Goal: Transaction & Acquisition: Purchase product/service

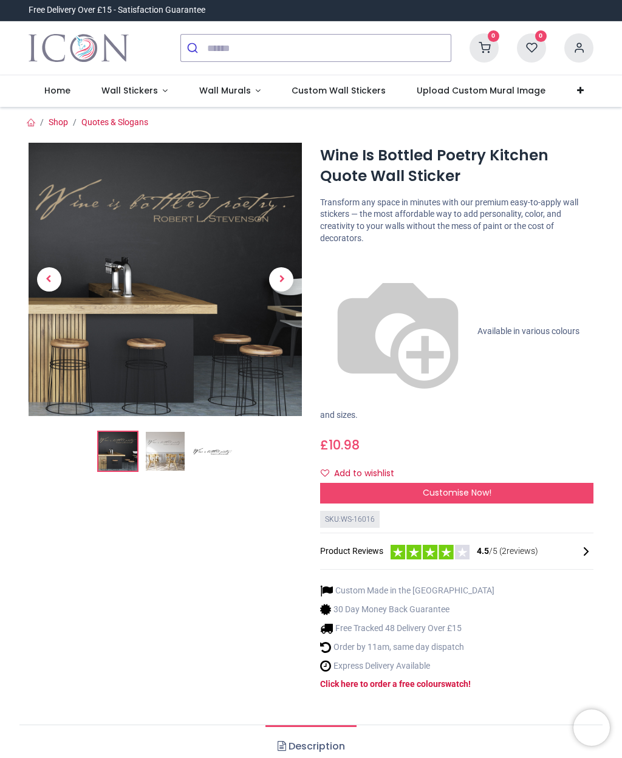
click at [283, 274] on span "Next" at bounding box center [281, 279] width 24 height 24
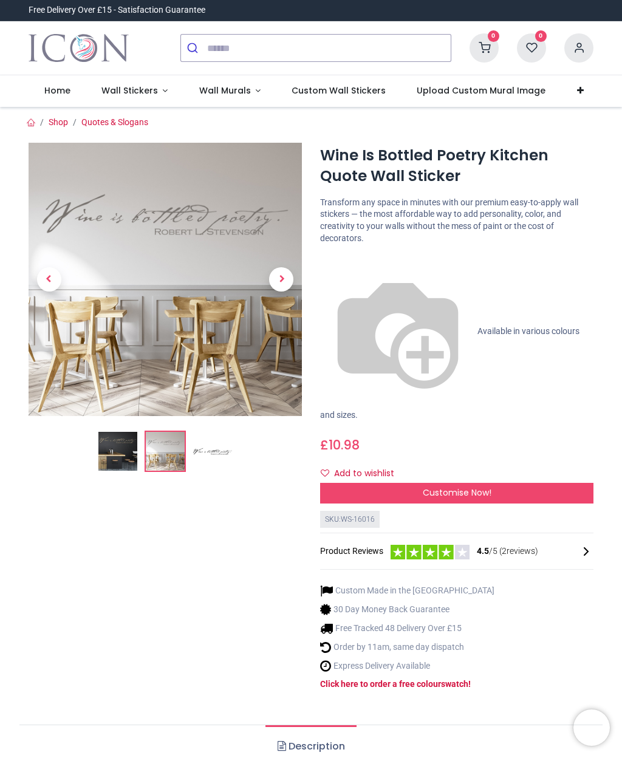
click at [483, 487] on span "Customise Now!" at bounding box center [457, 493] width 69 height 12
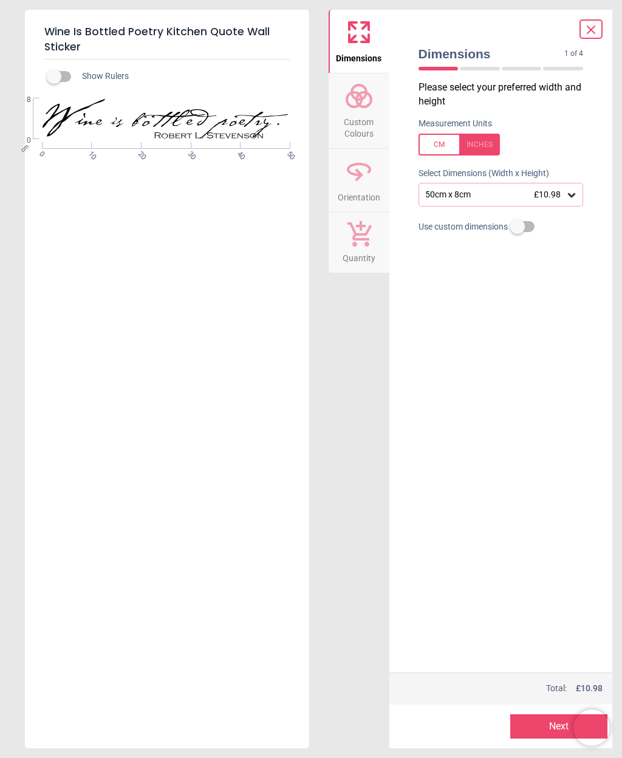
click at [367, 94] on circle at bounding box center [364, 99] width 15 height 15
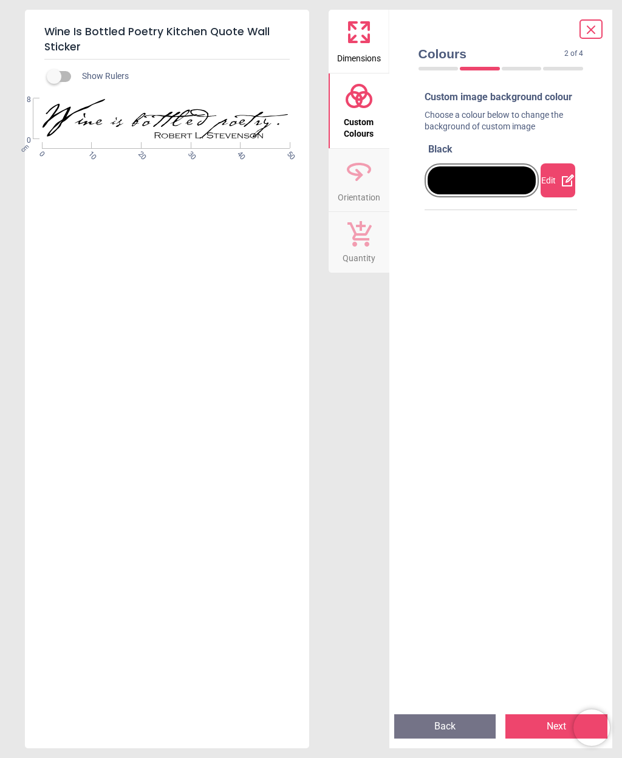
click at [364, 91] on icon at bounding box center [358, 95] width 29 height 29
click at [497, 180] on div at bounding box center [482, 180] width 109 height 28
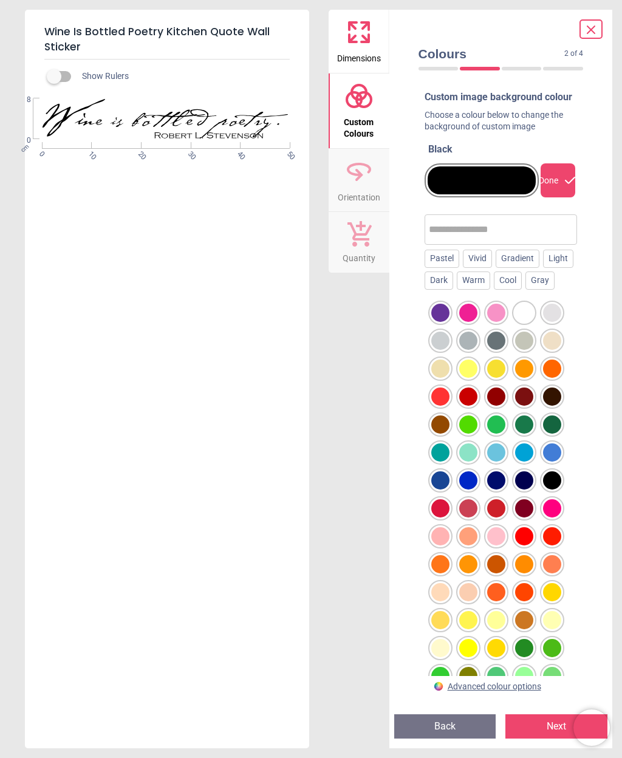
click at [598, 521] on div "Colours 2 of 4 2 of 5 Custom image background colour Choose a colour below to c…" at bounding box center [501, 379] width 224 height 739
click at [529, 268] on div "Gradient" at bounding box center [518, 259] width 44 height 18
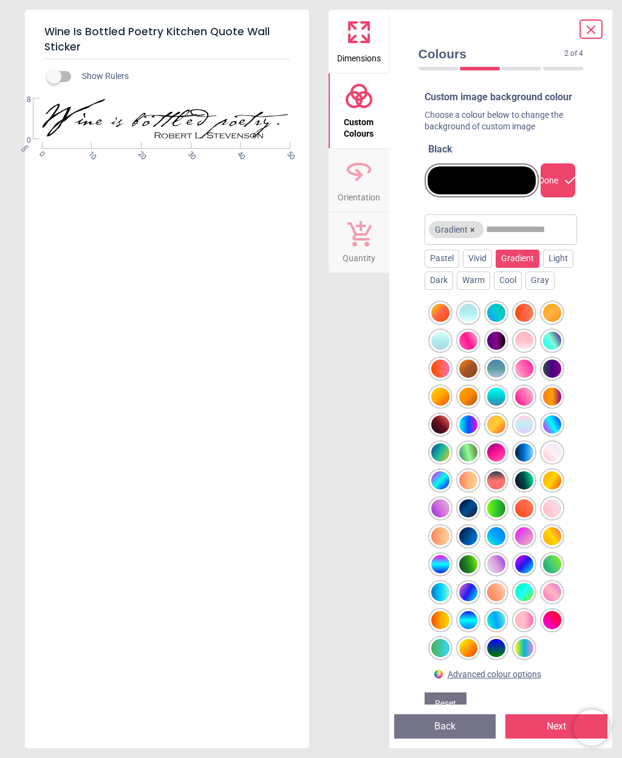
click at [524, 434] on div at bounding box center [524, 424] width 18 height 18
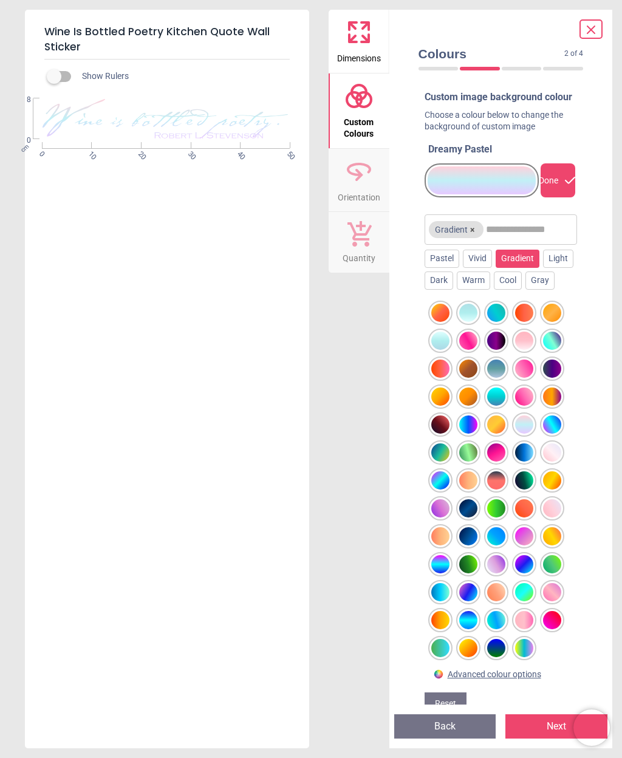
click at [202, 644] on div "Show Rulers WS-16016 Created with Snap null cm 0 10 20 30 40 50 0 8" at bounding box center [167, 404] width 284 height 689
click at [522, 289] on div "Cool" at bounding box center [508, 281] width 28 height 18
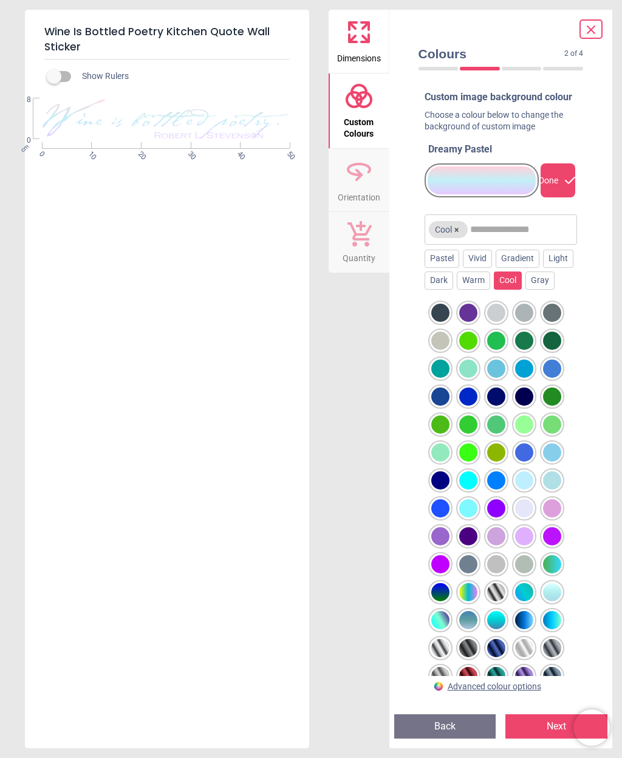
click at [494, 322] on div at bounding box center [496, 313] width 18 height 18
click at [522, 322] on div at bounding box center [524, 313] width 18 height 18
click at [490, 290] on div "Warm" at bounding box center [473, 281] width 33 height 18
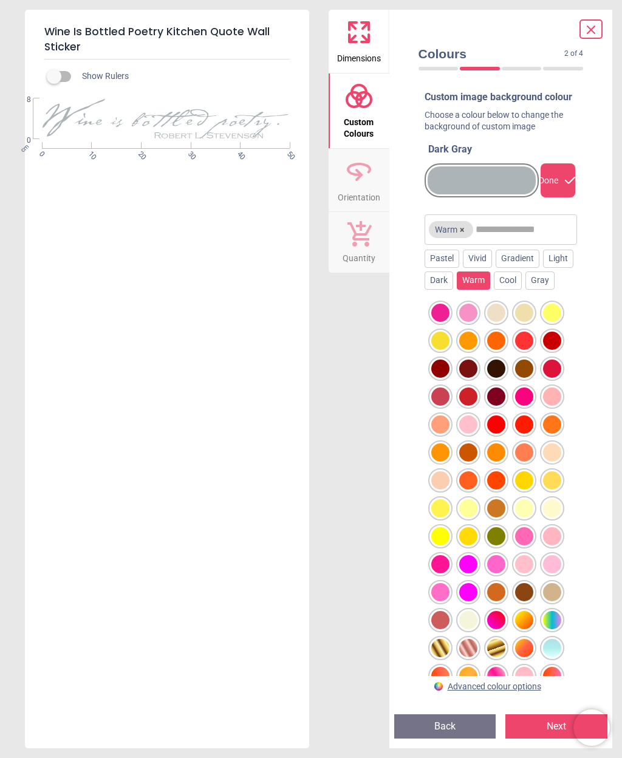
click at [453, 290] on div "Dark" at bounding box center [439, 281] width 29 height 18
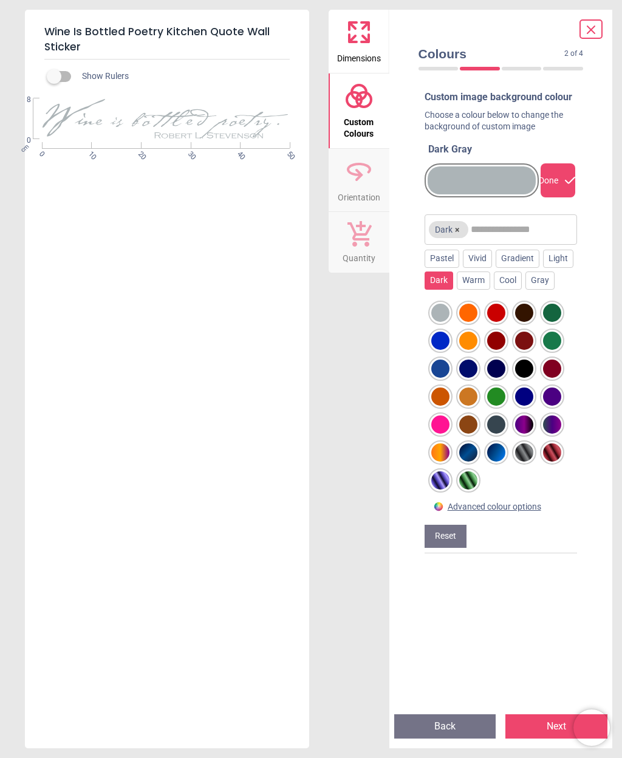
click at [543, 268] on div "Light" at bounding box center [558, 259] width 30 height 18
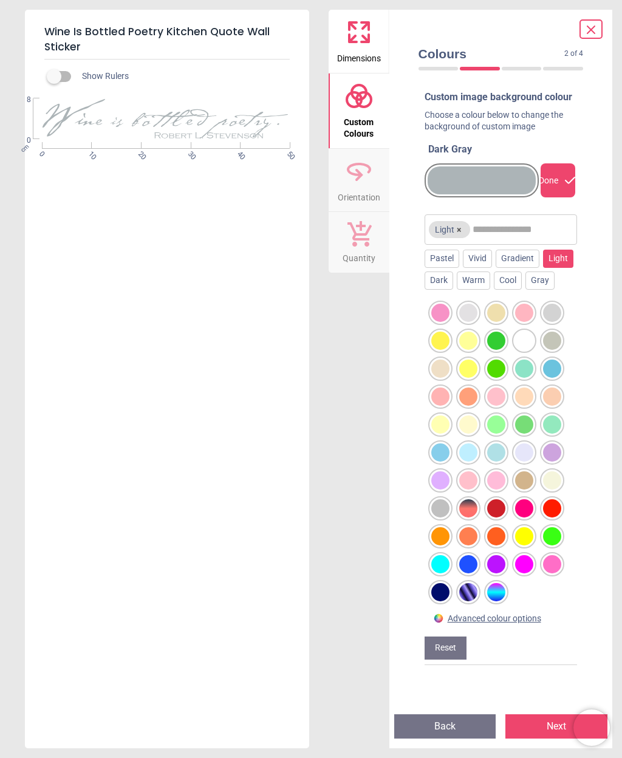
click at [520, 268] on div "Gradient" at bounding box center [518, 259] width 44 height 18
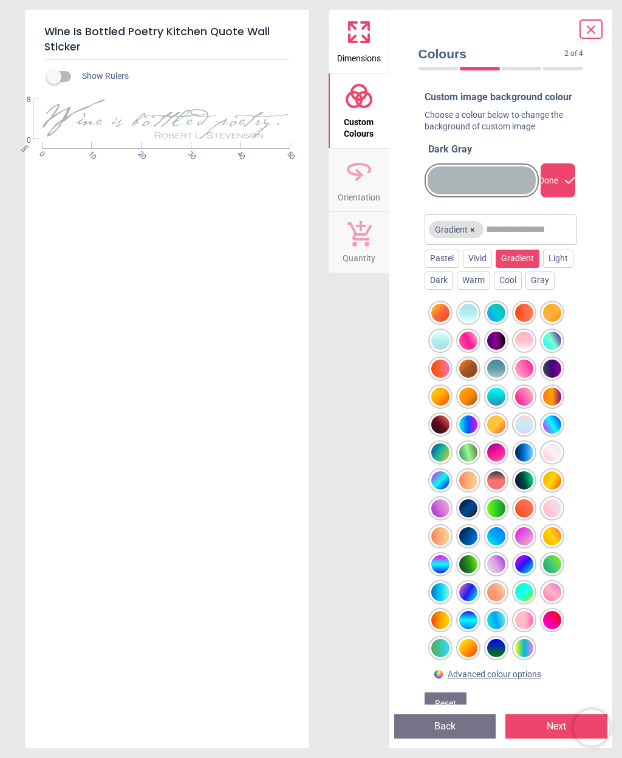
click at [525, 434] on div at bounding box center [524, 424] width 18 height 18
click at [488, 267] on div "Vivid" at bounding box center [477, 259] width 29 height 18
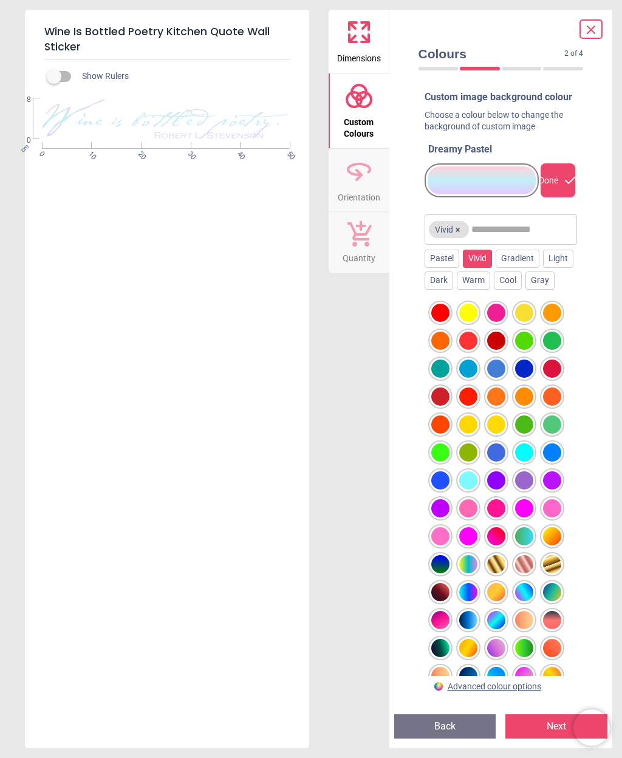
click at [432, 267] on div "Pastel" at bounding box center [442, 259] width 35 height 18
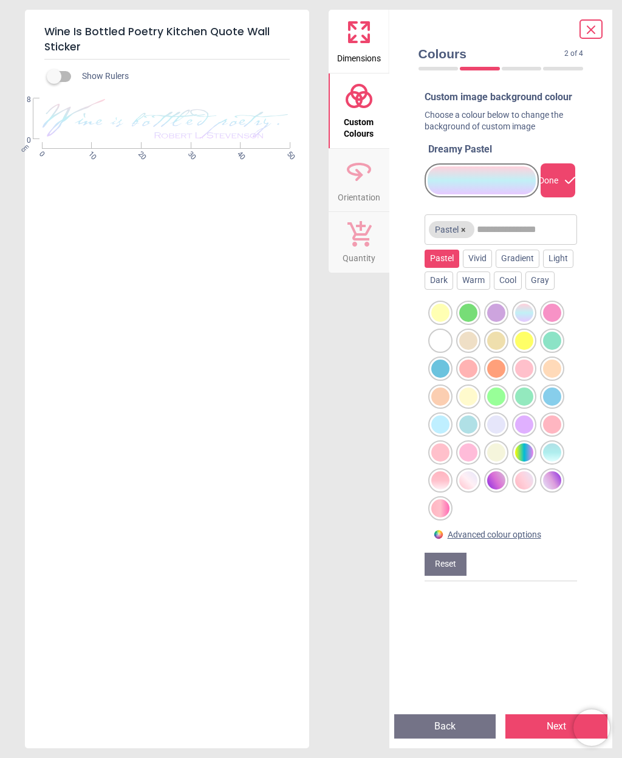
click at [476, 265] on div "Vivid" at bounding box center [477, 259] width 29 height 18
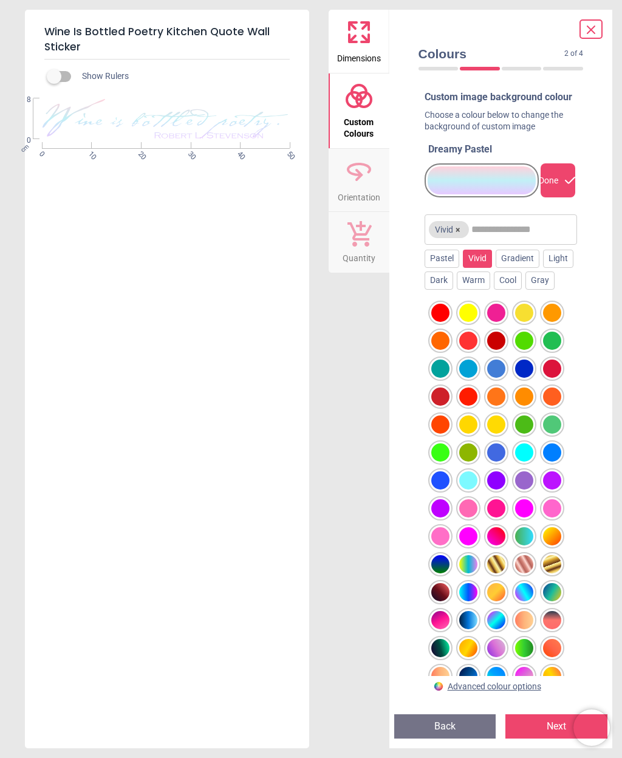
click at [518, 267] on div "Gradient" at bounding box center [518, 259] width 44 height 18
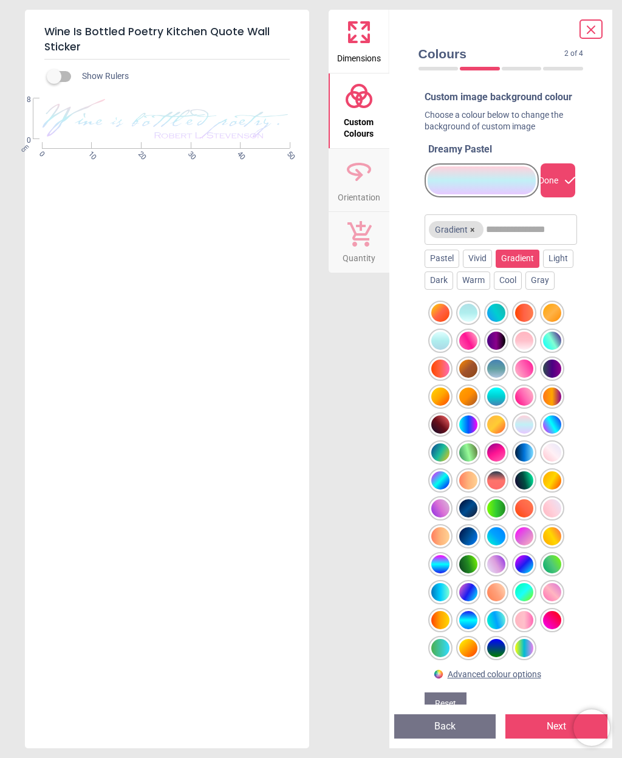
click at [595, 520] on div "Colours 2 of 4 2 of 5 Custom image background colour Choose a colour below to c…" at bounding box center [501, 379] width 224 height 739
click at [522, 378] on div at bounding box center [524, 369] width 18 height 18
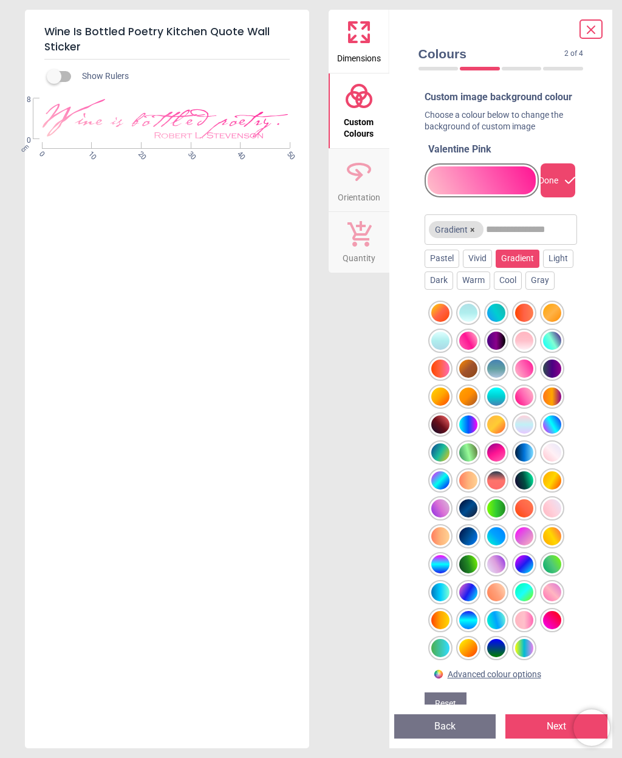
click at [437, 322] on div at bounding box center [440, 313] width 18 height 18
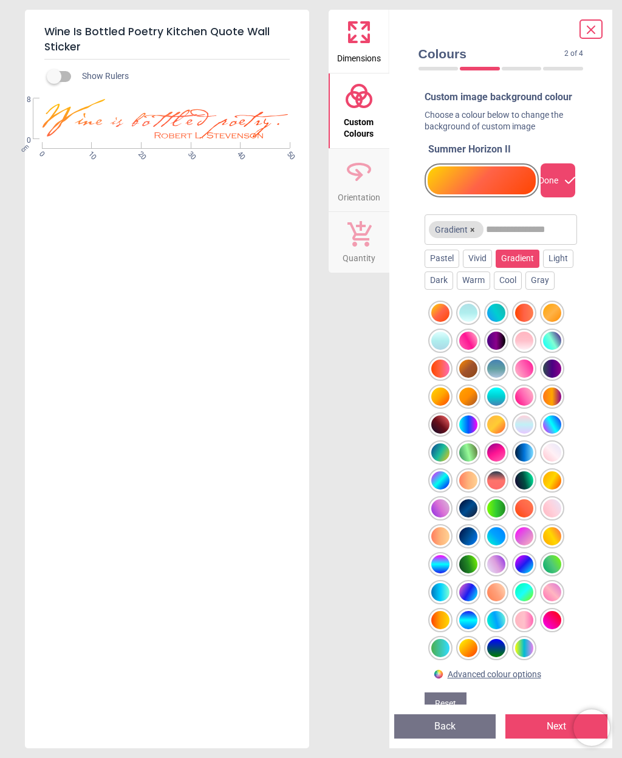
click at [433, 406] on div at bounding box center [440, 397] width 18 height 18
click at [354, 33] on icon at bounding box center [358, 32] width 29 height 29
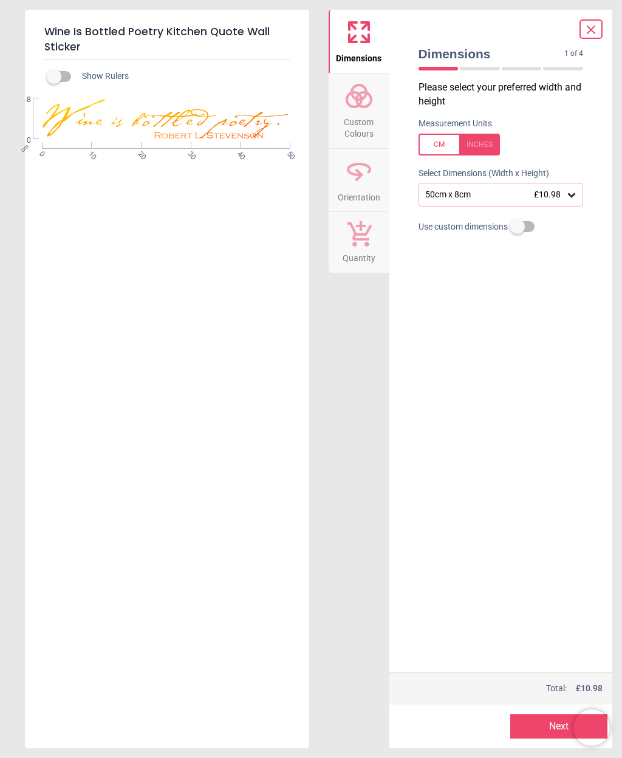
click at [18, 734] on div "Wine Is Bottled Poetry Kitchen Quote Wall Sticker Show Rulers WS-16016 Created …" at bounding box center [311, 379] width 622 height 758
click at [439, 142] on div at bounding box center [458, 145] width 81 height 22
click at [437, 145] on div at bounding box center [458, 145] width 81 height 22
click at [434, 138] on div at bounding box center [458, 145] width 81 height 22
click at [567, 195] on icon at bounding box center [571, 195] width 12 height 12
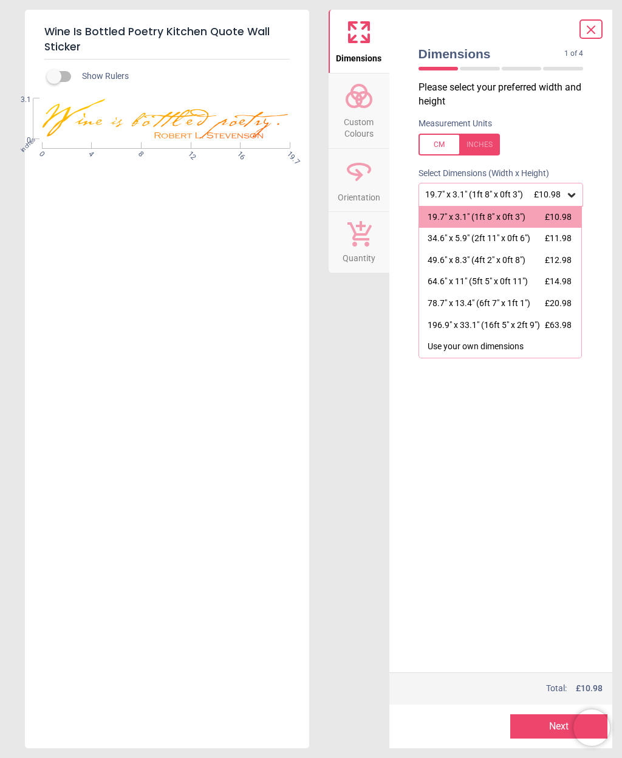
click at [562, 414] on div "Please select your preferred width and height Measurement Units Select Dimensio…" at bounding box center [501, 377] width 185 height 592
click at [487, 288] on div "64.6" x 11" (5ft 5" x 0ft 11")" at bounding box center [478, 282] width 100 height 12
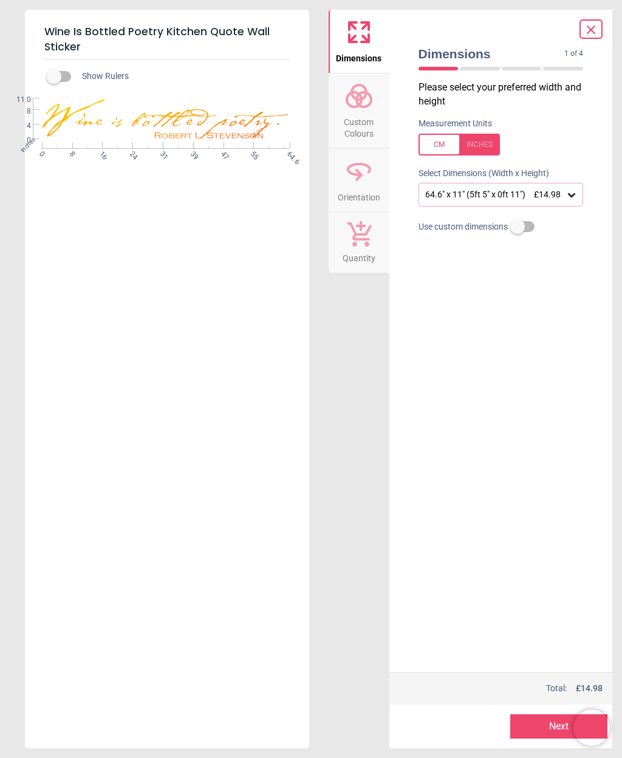
click at [364, 94] on icon at bounding box center [358, 95] width 29 height 29
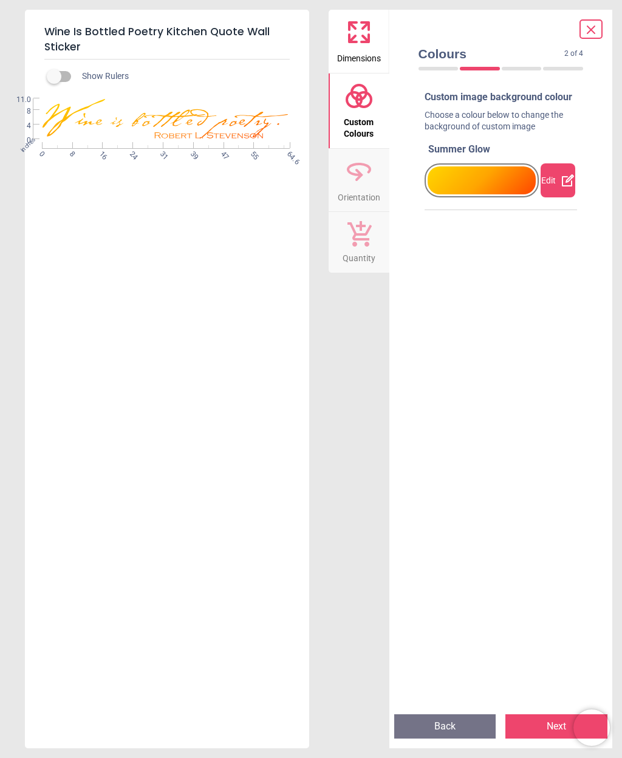
click at [517, 313] on div "Custom image background colour Choose a colour below to change the background o…" at bounding box center [501, 397] width 172 height 623
click at [477, 193] on div at bounding box center [482, 180] width 109 height 28
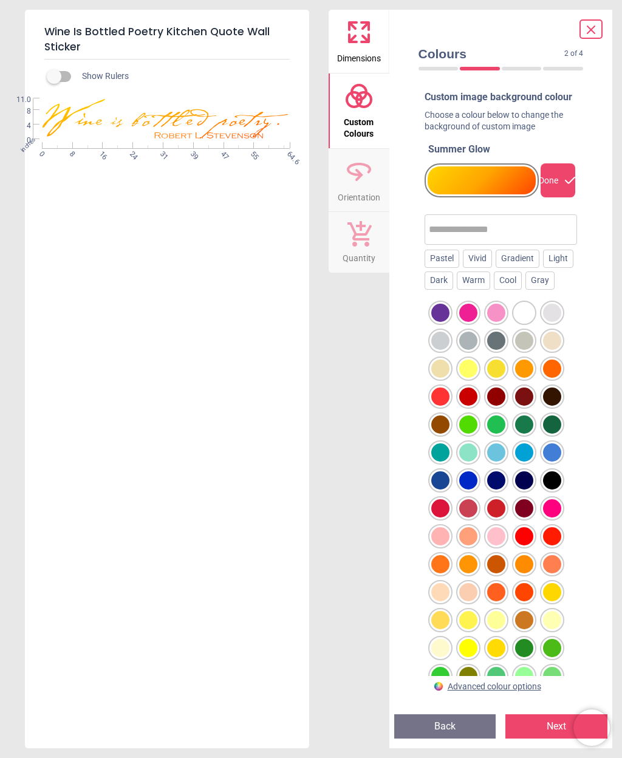
click at [493, 350] on div at bounding box center [496, 341] width 18 height 18
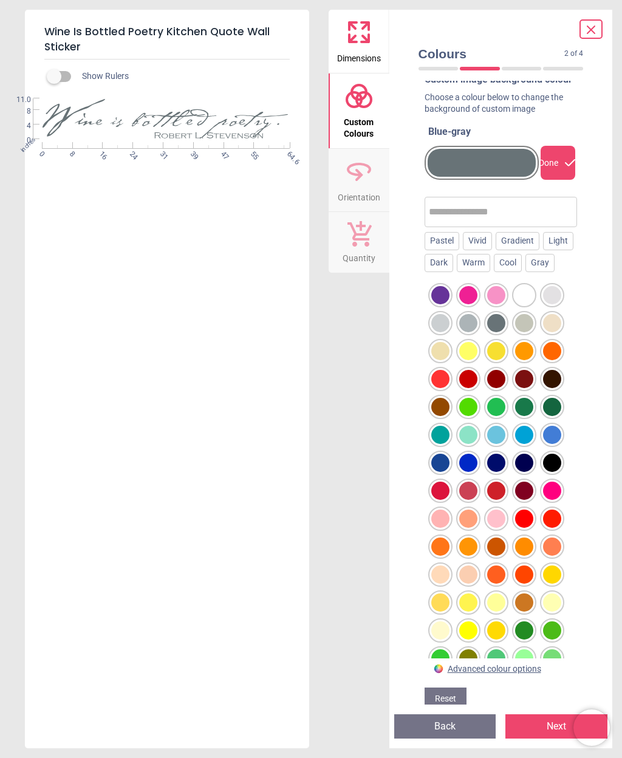
scroll to position [15, 0]
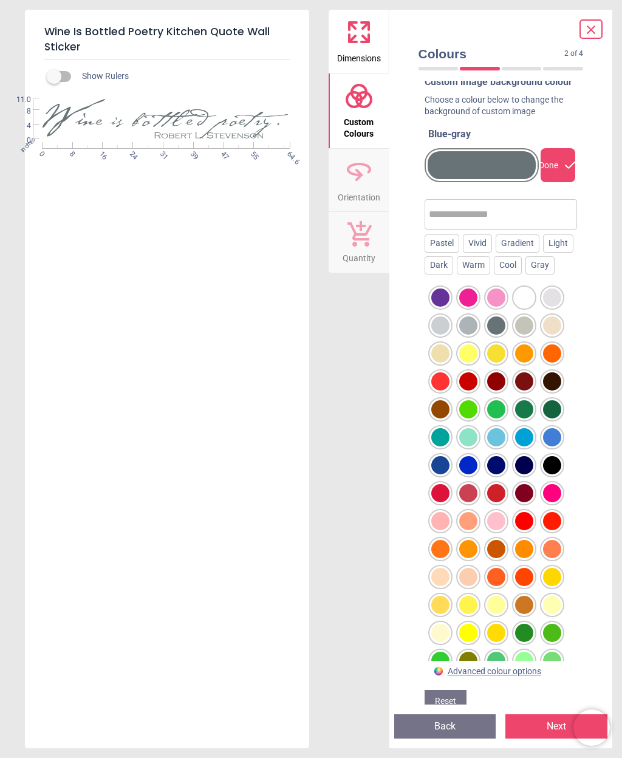
click at [519, 253] on div "Gradient" at bounding box center [518, 243] width 44 height 18
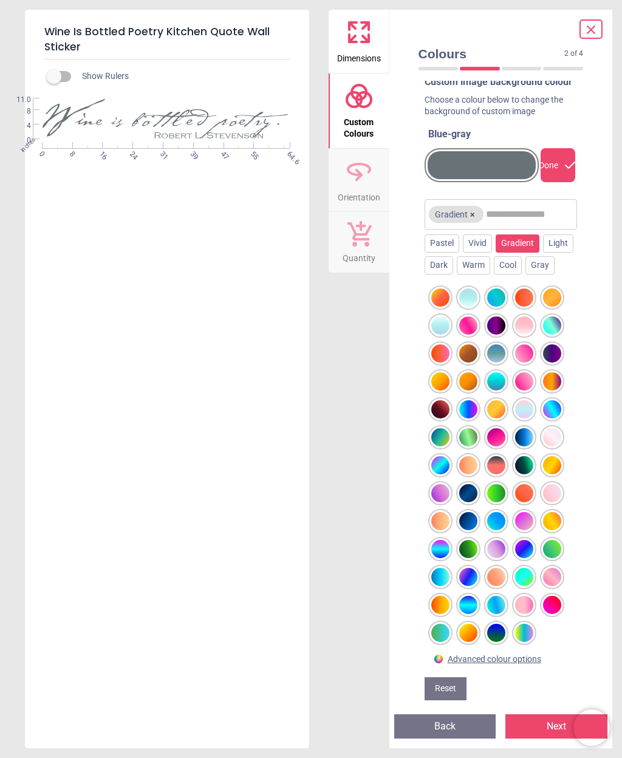
click at [442, 391] on div at bounding box center [440, 381] width 18 height 18
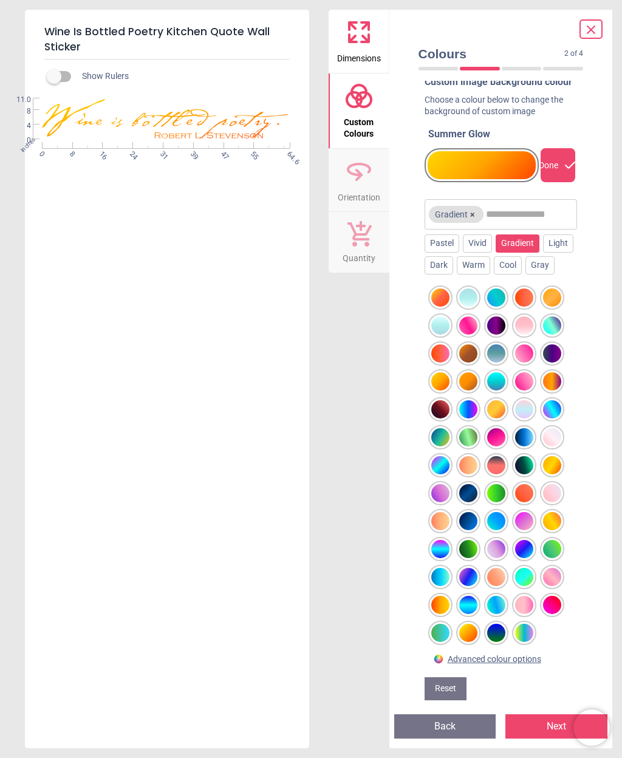
click at [547, 446] on div at bounding box center [552, 437] width 18 height 18
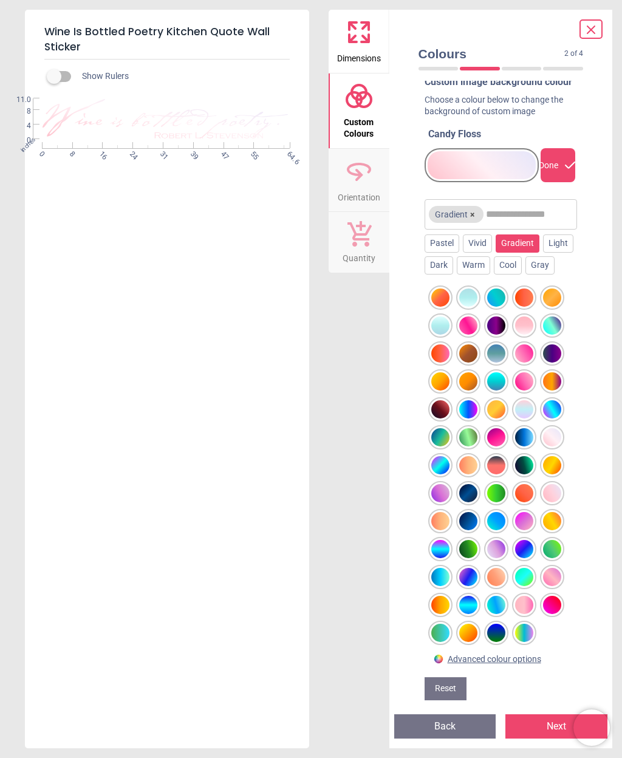
click at [552, 307] on div at bounding box center [552, 298] width 18 height 18
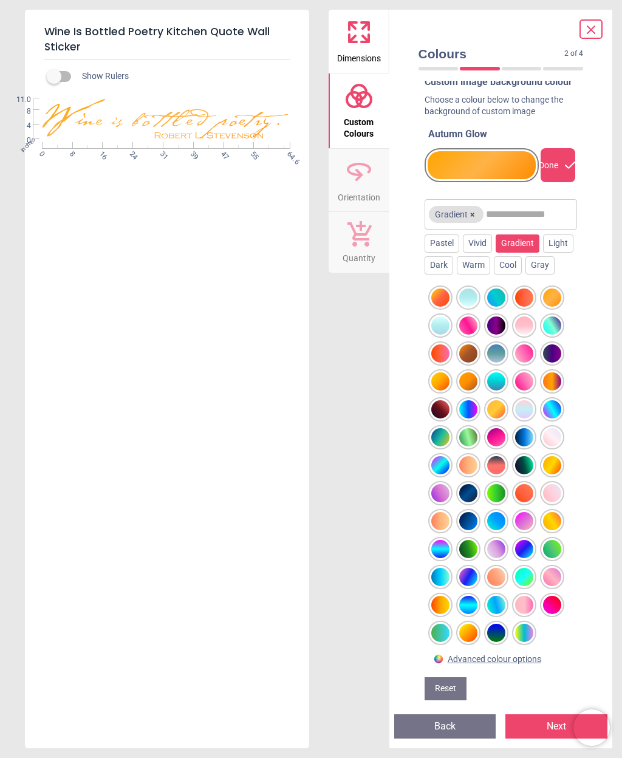
click at [553, 446] on div at bounding box center [552, 437] width 18 height 18
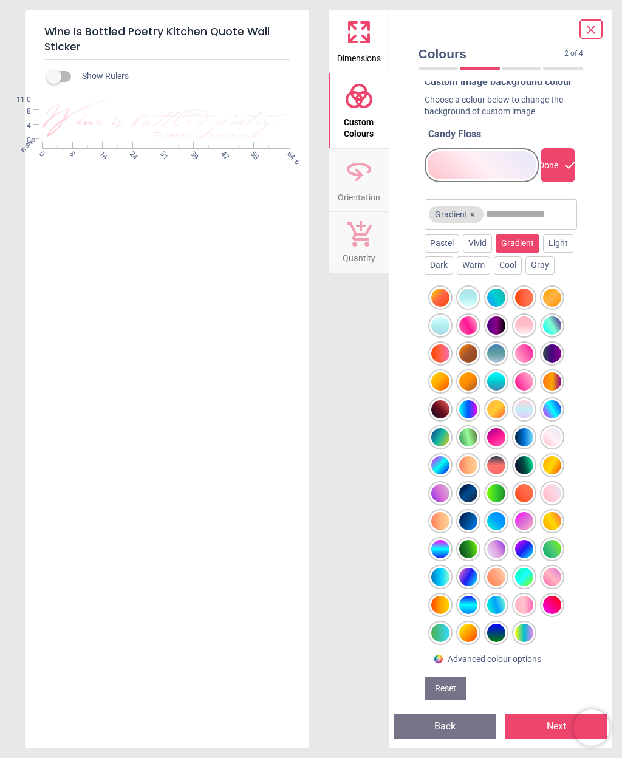
click at [516, 418] on div at bounding box center [524, 409] width 18 height 18
click at [496, 391] on div at bounding box center [496, 381] width 18 height 18
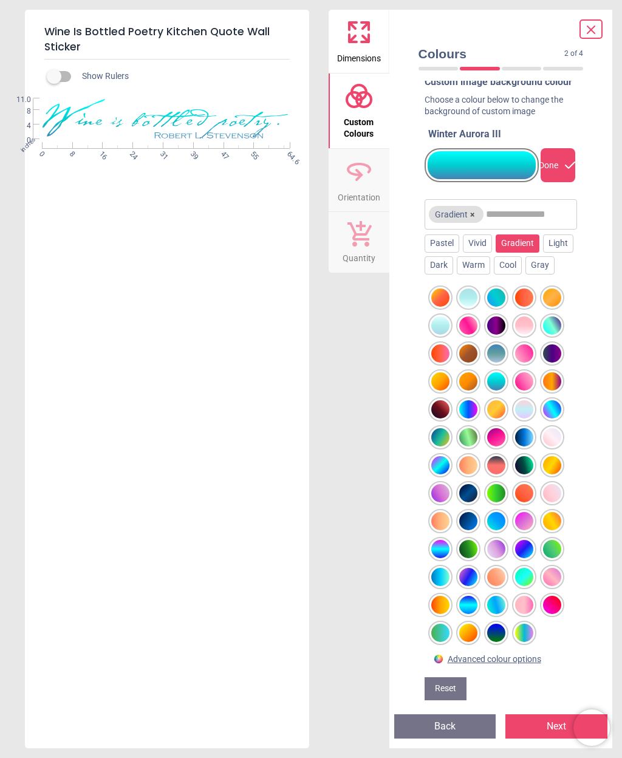
click at [431, 307] on div at bounding box center [440, 298] width 18 height 18
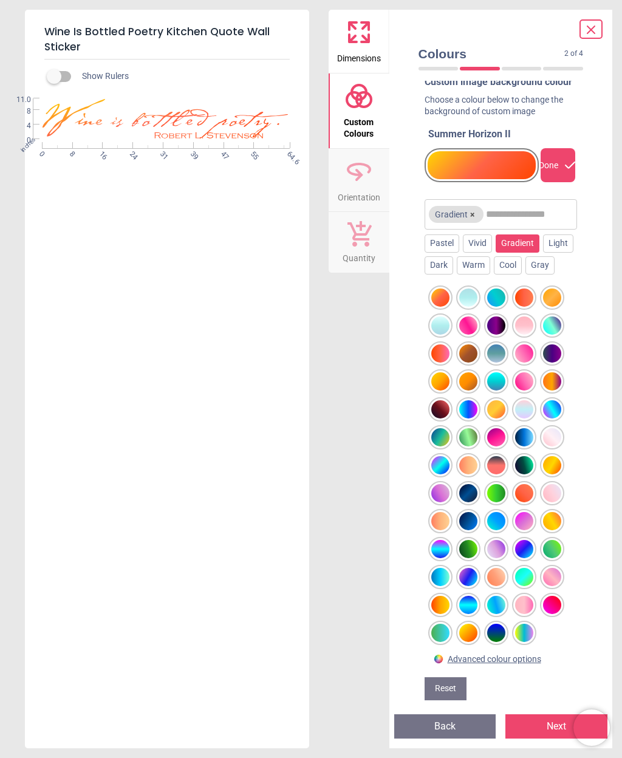
click at [477, 250] on div "Vivid" at bounding box center [477, 243] width 29 height 18
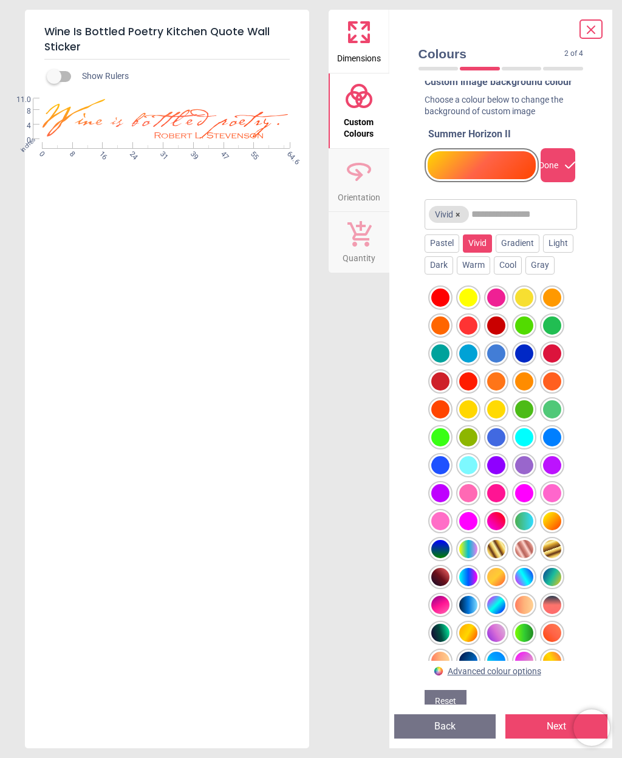
scroll to position [0, 0]
click at [490, 275] on div "Warm" at bounding box center [473, 265] width 33 height 18
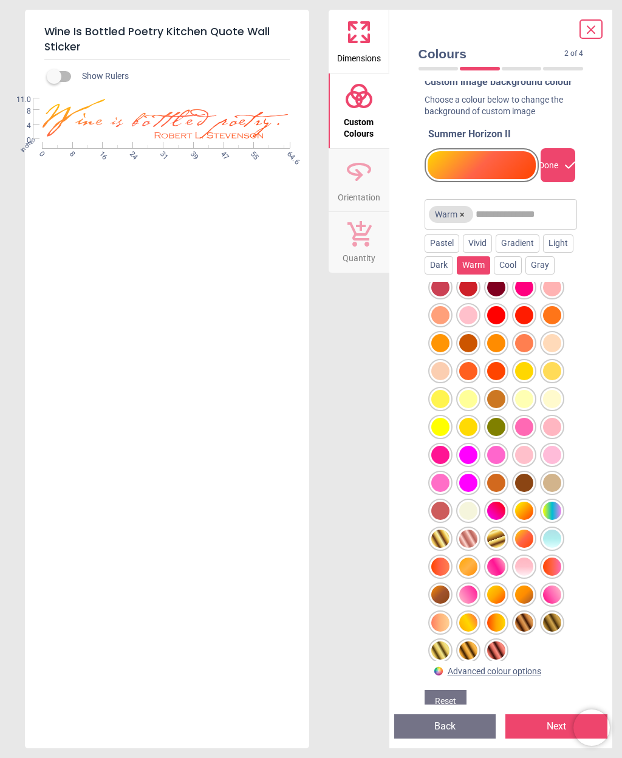
scroll to position [92, 0]
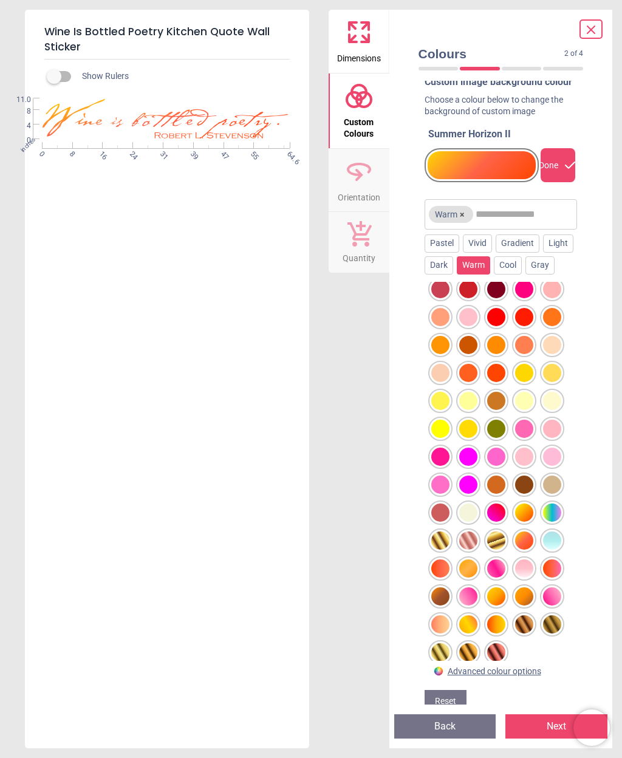
click at [436, 550] on div at bounding box center [440, 540] width 18 height 18
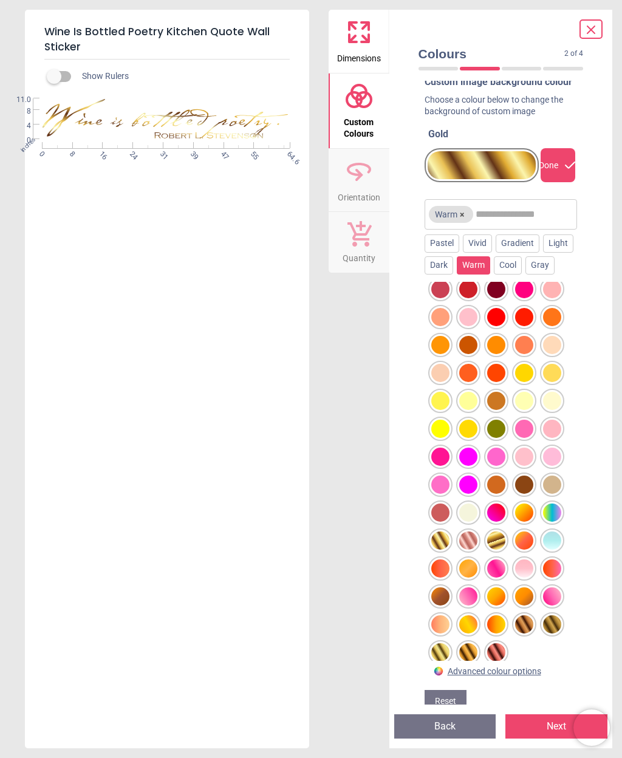
click at [440, 661] on div at bounding box center [440, 652] width 18 height 18
click at [464, 661] on div at bounding box center [468, 652] width 18 height 18
click at [496, 550] on div at bounding box center [496, 540] width 18 height 18
click at [466, 550] on div at bounding box center [468, 540] width 18 height 18
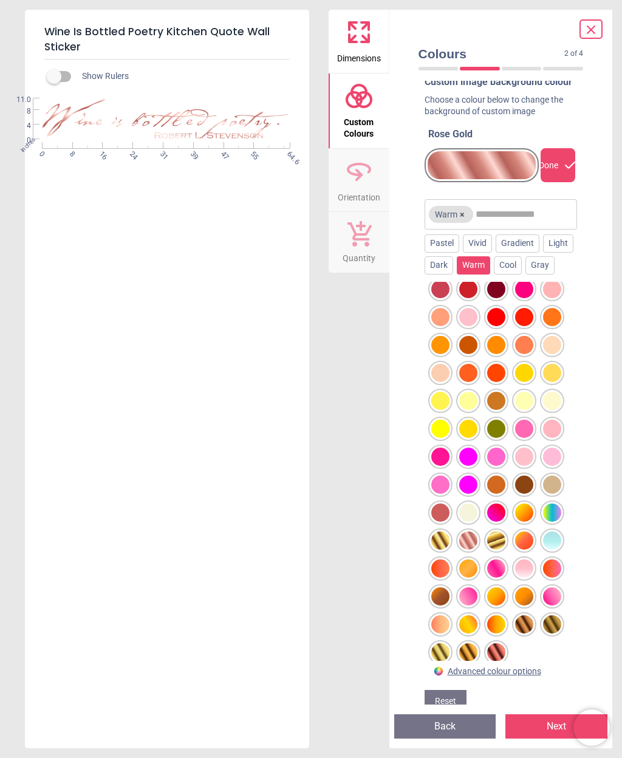
click at [515, 634] on div at bounding box center [524, 624] width 18 height 18
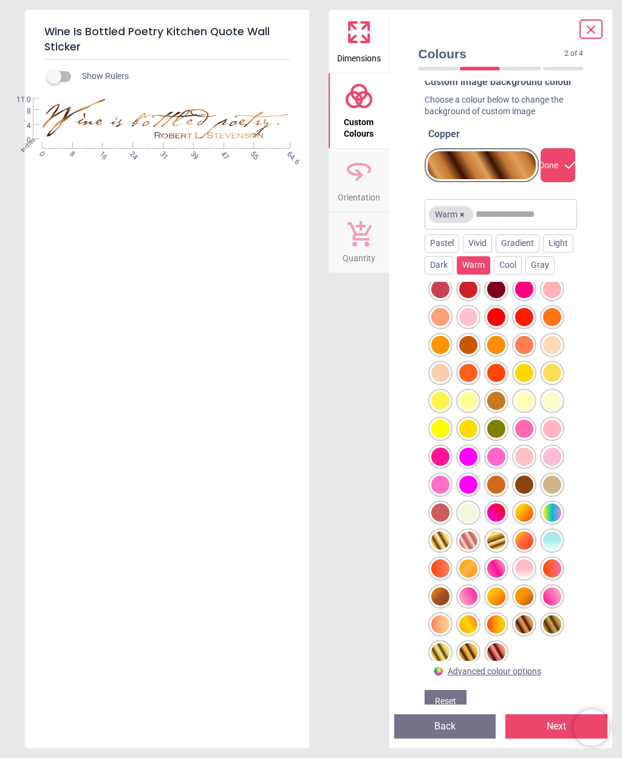
click at [475, 522] on div at bounding box center [468, 513] width 18 height 18
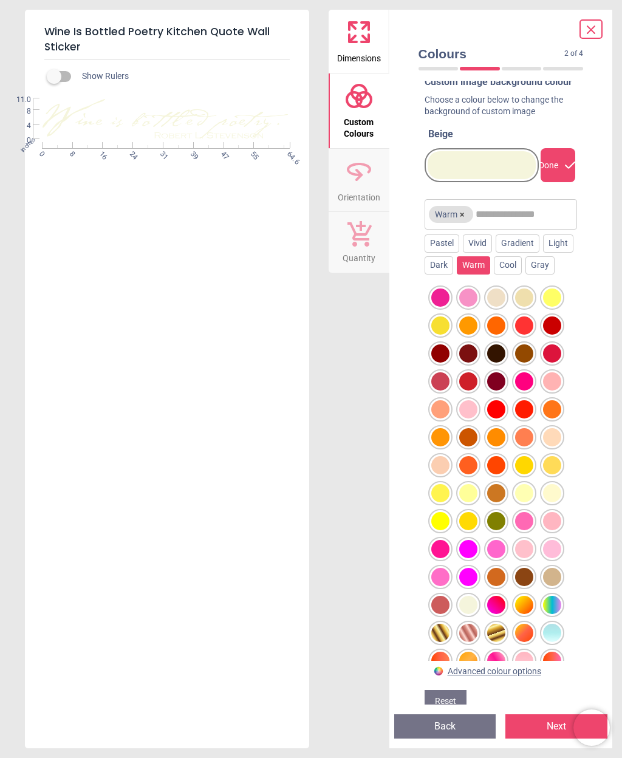
scroll to position [0, 0]
click at [522, 275] on div "Cool" at bounding box center [508, 265] width 28 height 18
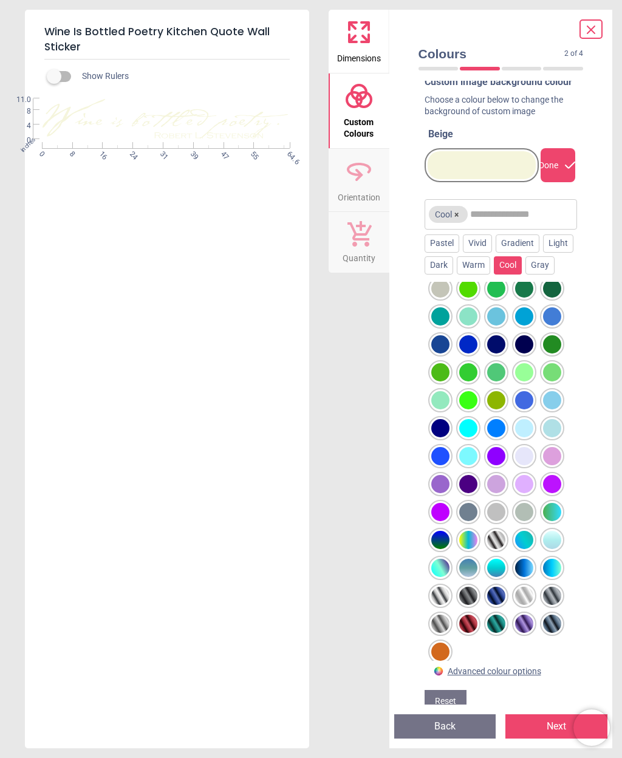
scroll to position [36, 0]
click at [437, 606] on div at bounding box center [440, 596] width 18 height 18
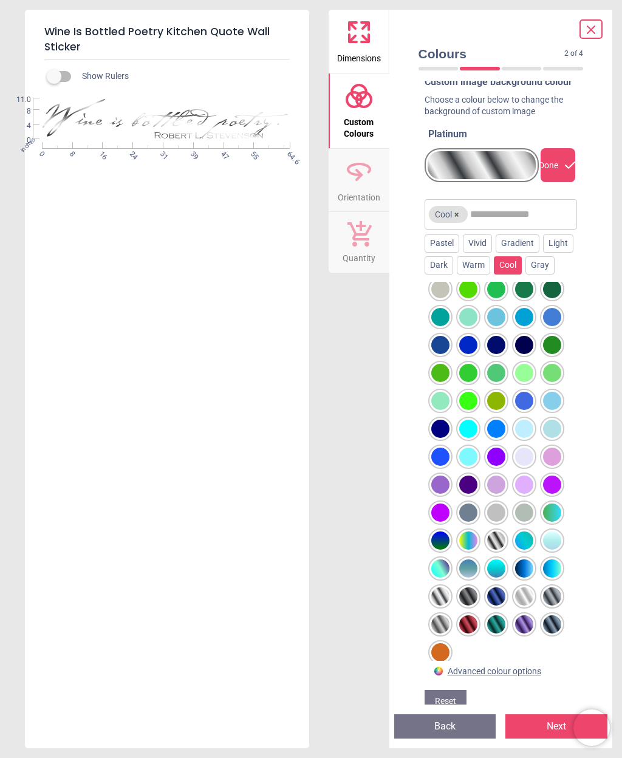
click at [436, 634] on div at bounding box center [440, 624] width 18 height 18
click at [496, 522] on div at bounding box center [496, 513] width 18 height 18
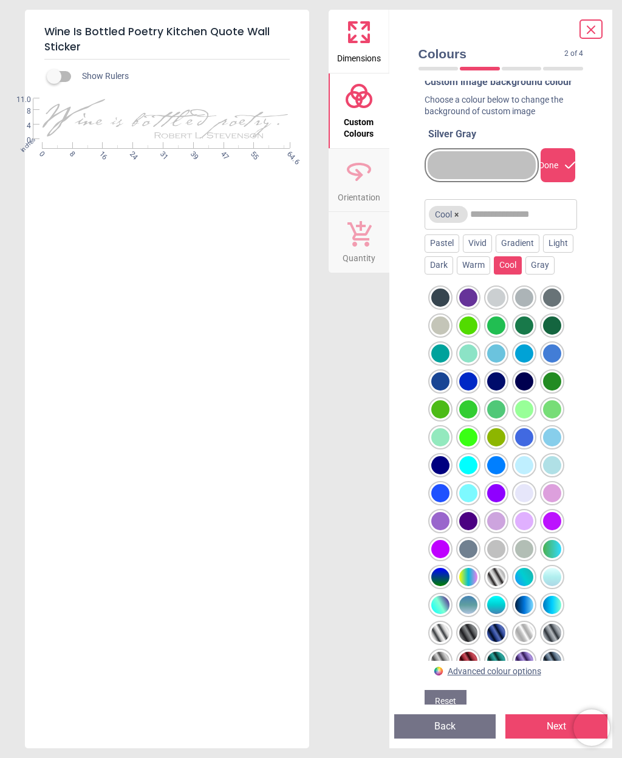
scroll to position [0, 0]
click at [522, 307] on div at bounding box center [524, 298] width 18 height 18
click at [525, 275] on div "Gray" at bounding box center [539, 265] width 29 height 18
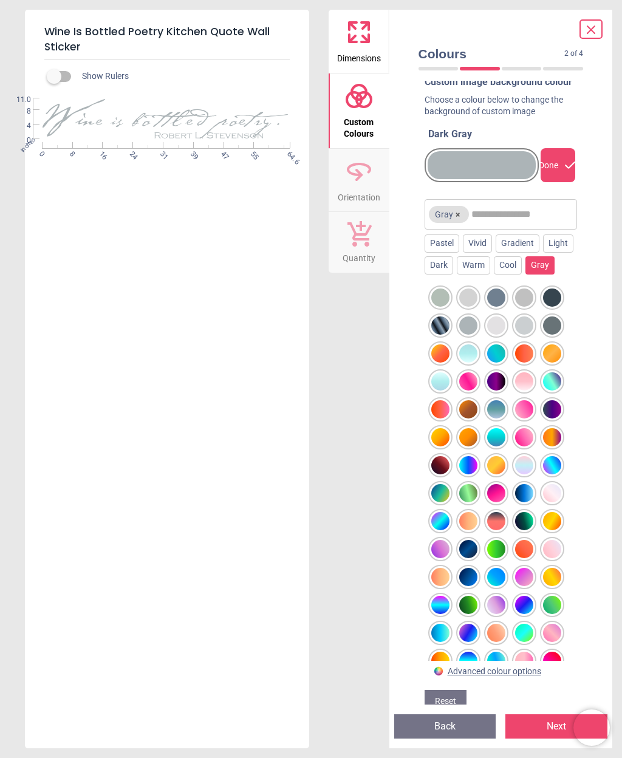
click at [471, 335] on div at bounding box center [468, 325] width 18 height 18
click at [482, 253] on div "Vivid" at bounding box center [477, 243] width 29 height 18
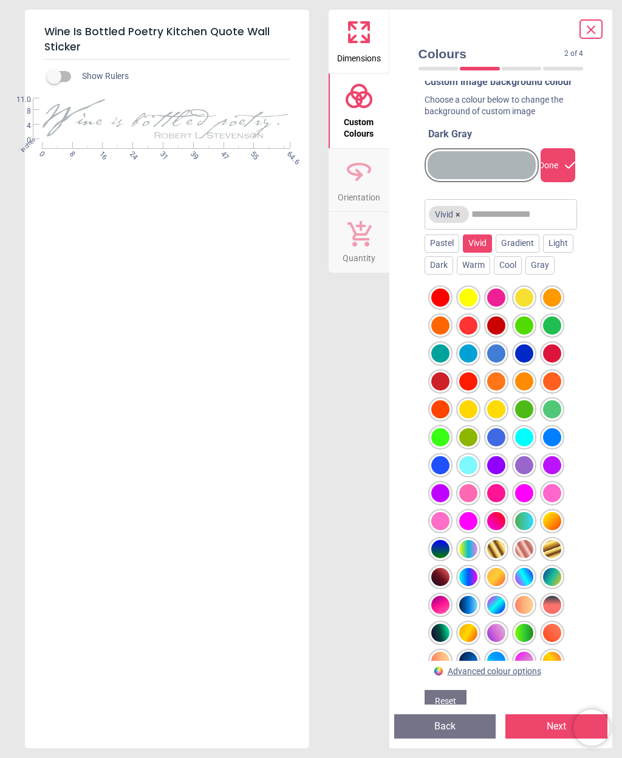
click at [528, 253] on div "Gradient" at bounding box center [518, 243] width 44 height 18
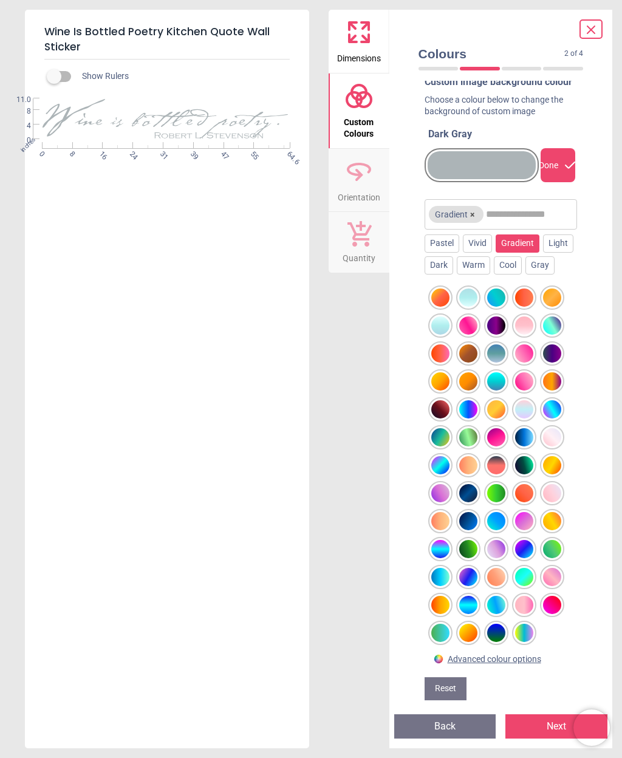
click at [465, 614] on div at bounding box center [468, 605] width 18 height 18
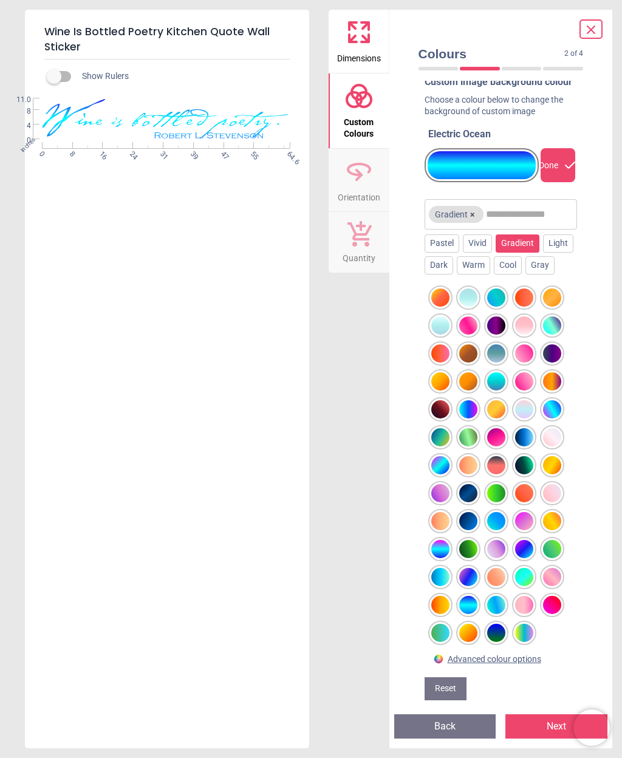
click at [496, 530] on div at bounding box center [496, 521] width 18 height 18
click at [439, 474] on div at bounding box center [440, 465] width 18 height 18
click at [480, 253] on div "Vivid" at bounding box center [477, 243] width 29 height 18
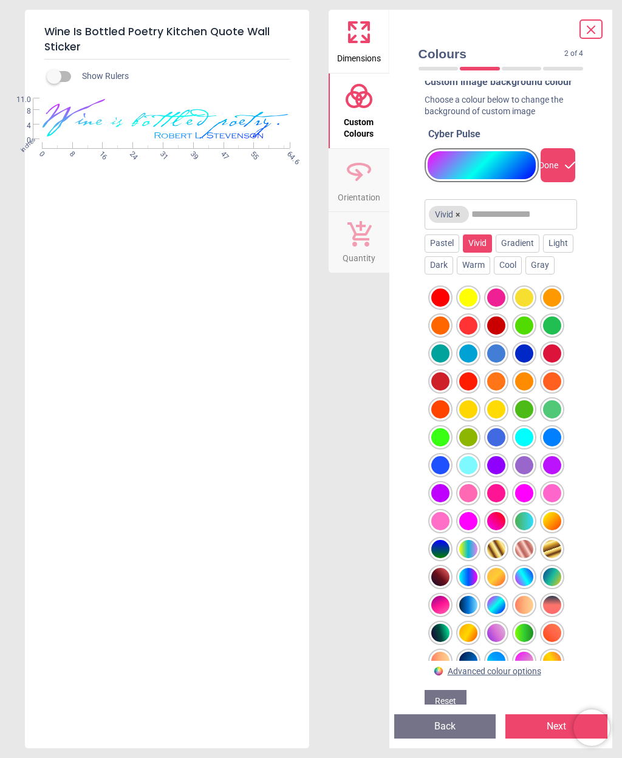
click at [519, 446] on div at bounding box center [524, 437] width 18 height 18
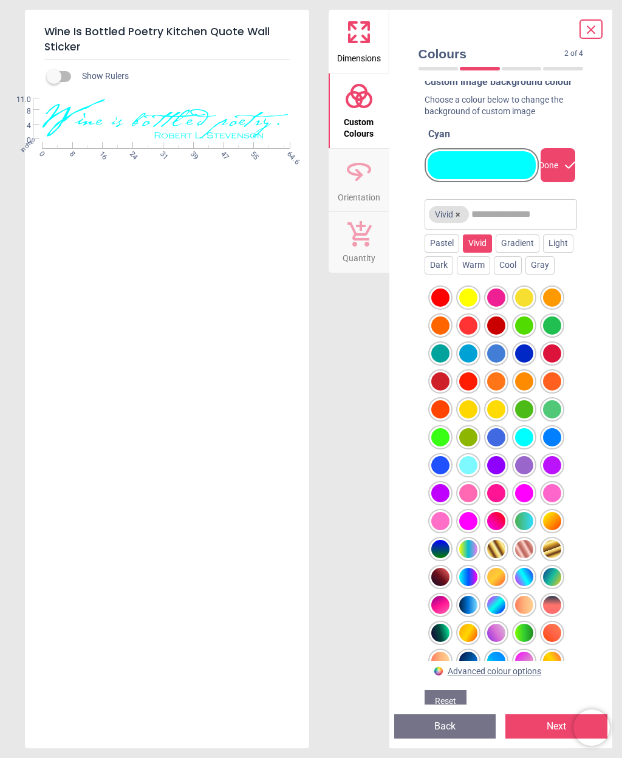
click at [440, 253] on div "Pastel" at bounding box center [442, 243] width 35 height 18
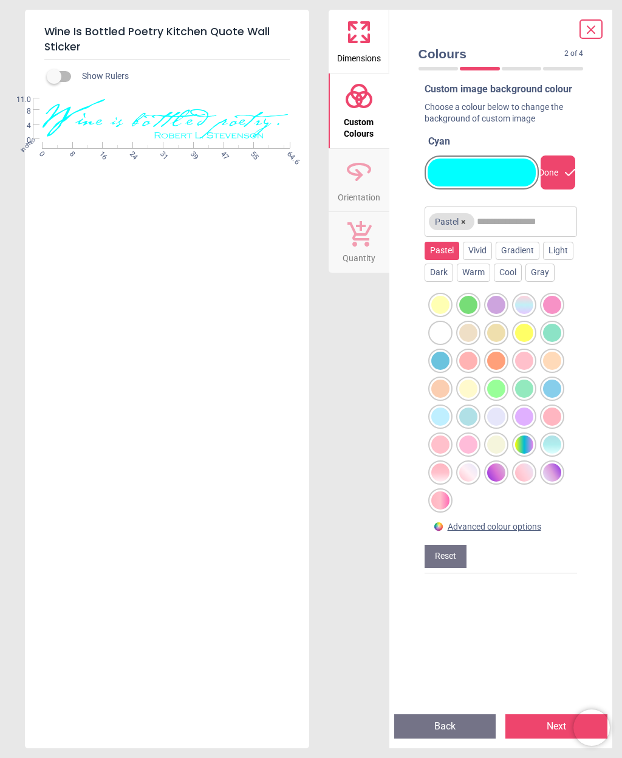
click at [548, 454] on div at bounding box center [552, 444] width 18 height 18
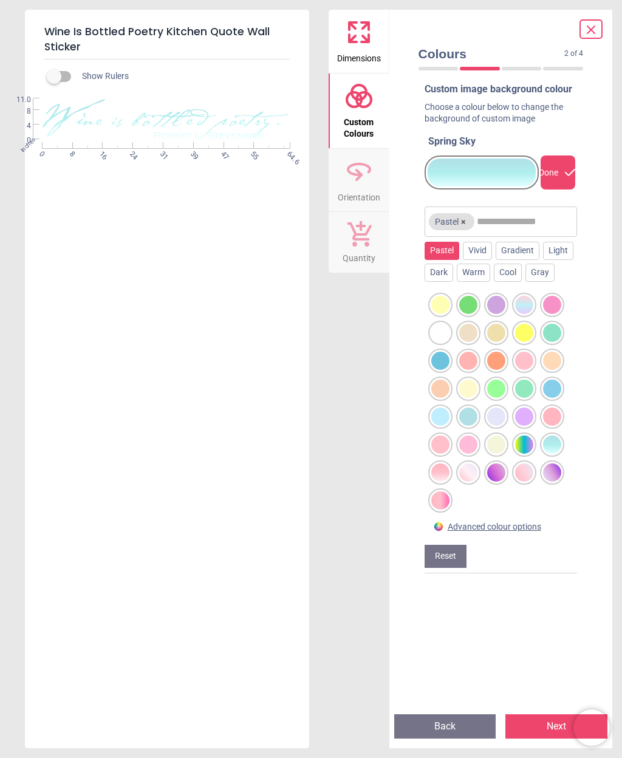
click at [520, 454] on div at bounding box center [524, 444] width 18 height 18
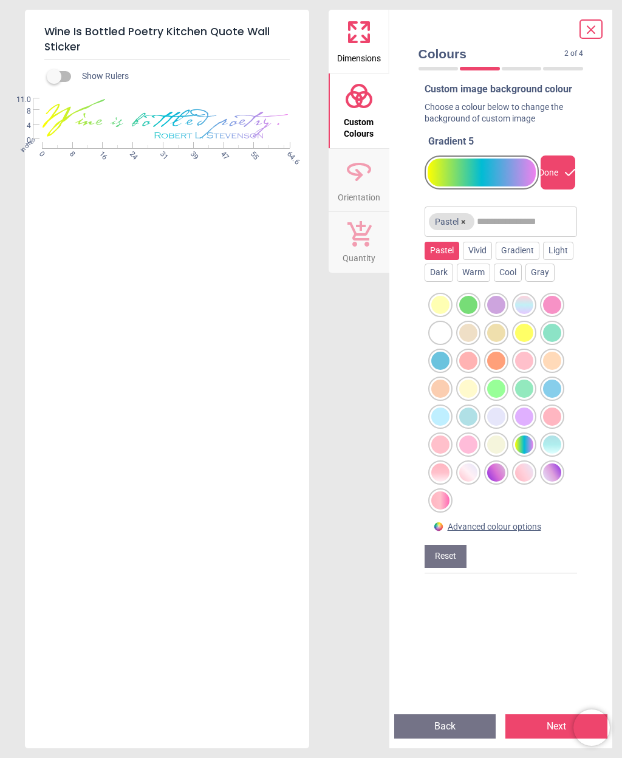
click at [543, 260] on div "Light" at bounding box center [558, 251] width 30 height 18
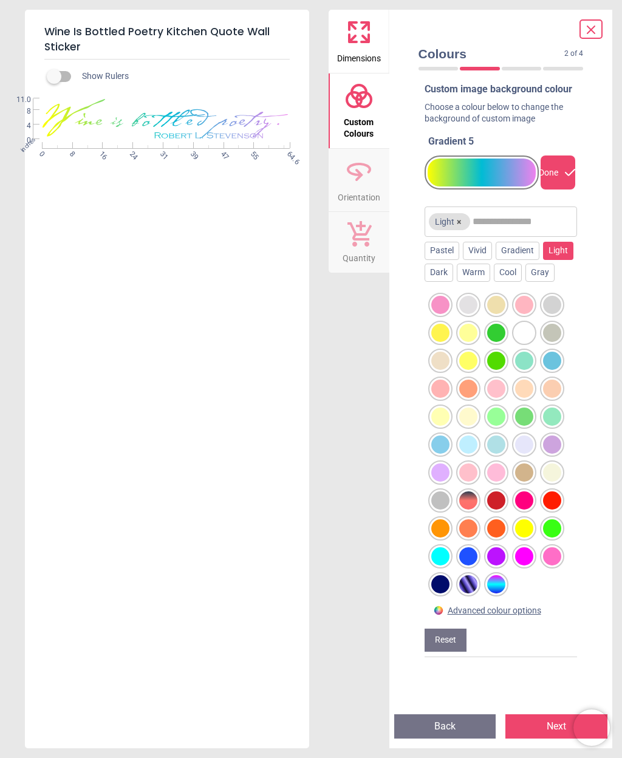
click at [453, 282] on div "Dark" at bounding box center [439, 273] width 29 height 18
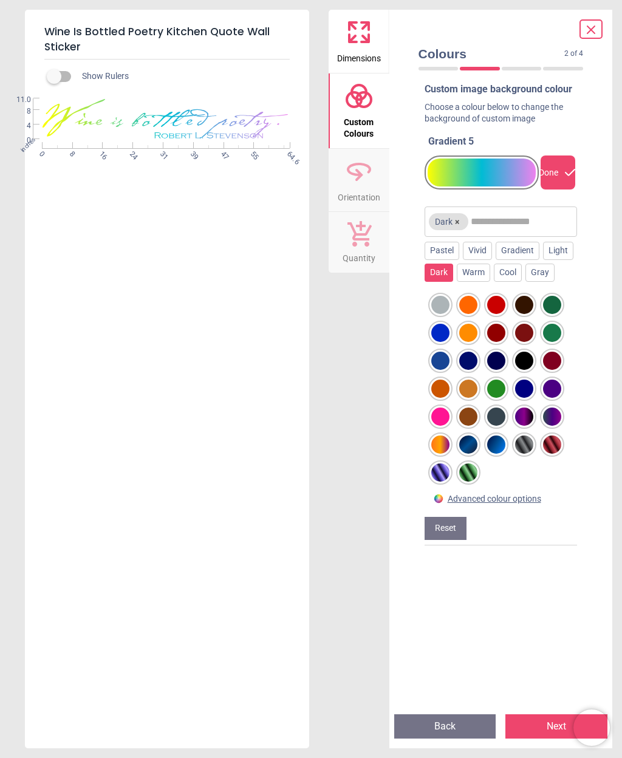
click at [490, 281] on div "Warm" at bounding box center [473, 273] width 33 height 18
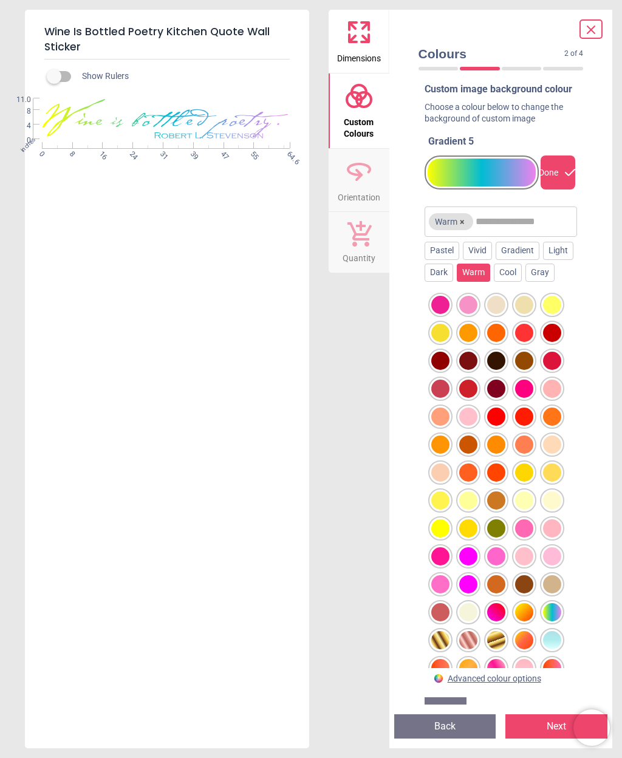
scroll to position [0, 0]
click at [522, 281] on div "Cool" at bounding box center [508, 273] width 28 height 18
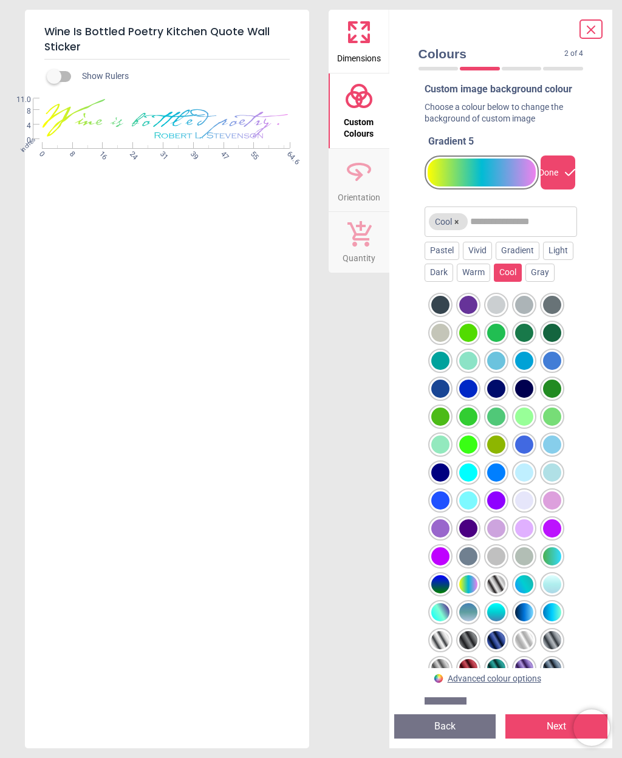
click at [550, 370] on div at bounding box center [552, 361] width 18 height 18
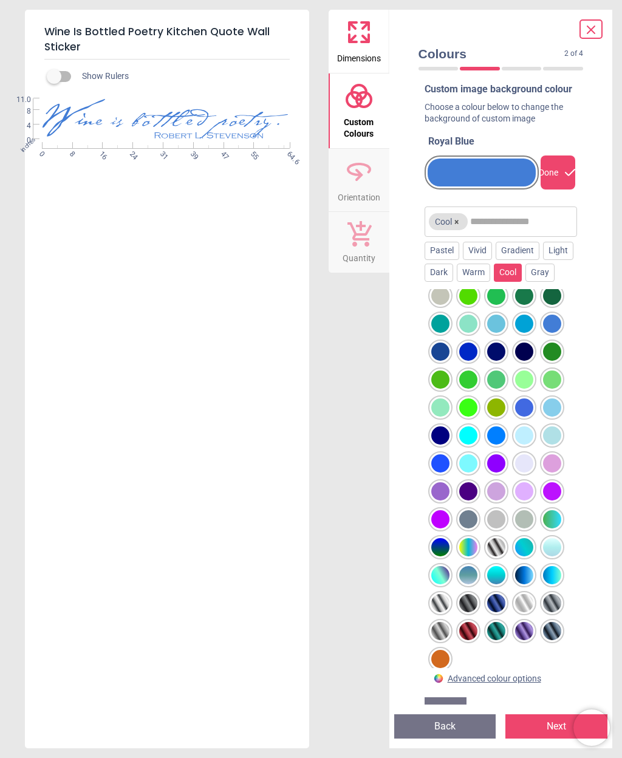
scroll to position [36, 0]
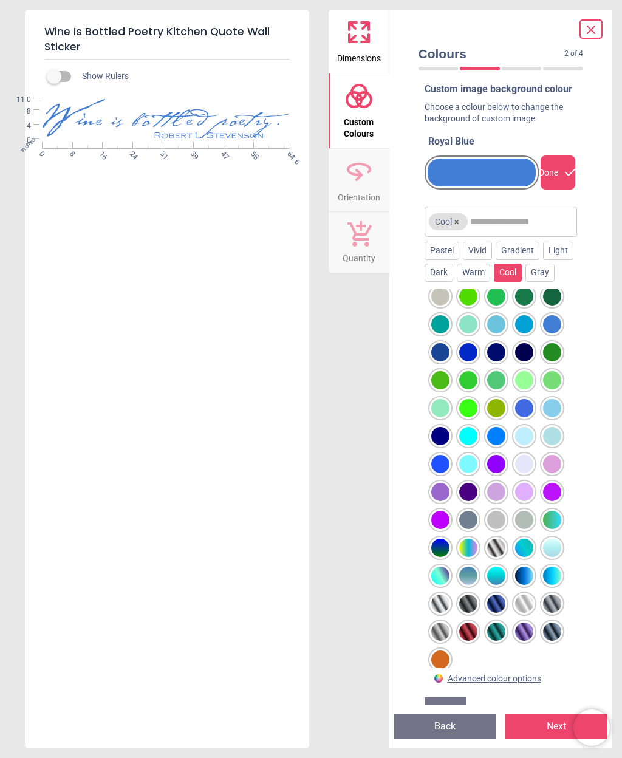
click at [442, 585] on div at bounding box center [440, 576] width 18 height 18
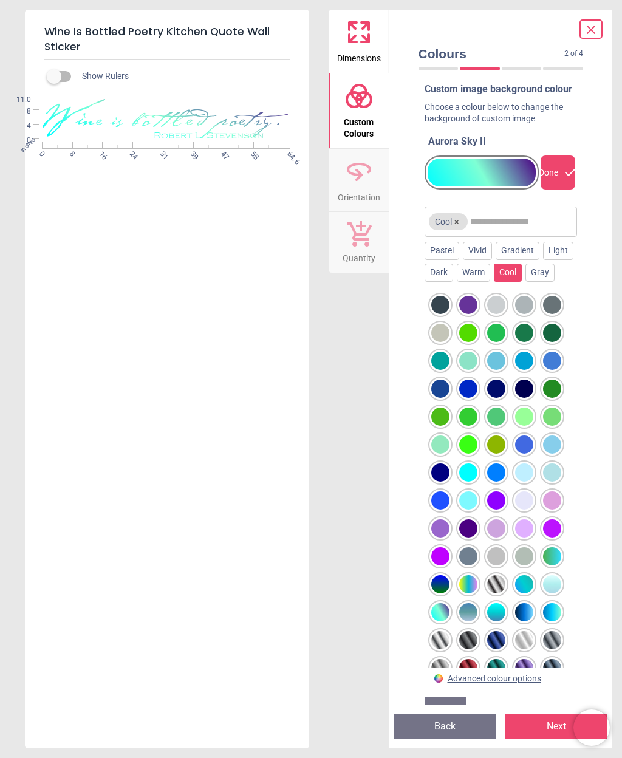
scroll to position [0, 0]
click at [522, 370] on div at bounding box center [524, 361] width 18 height 18
